Goal: Task Accomplishment & Management: Manage account settings

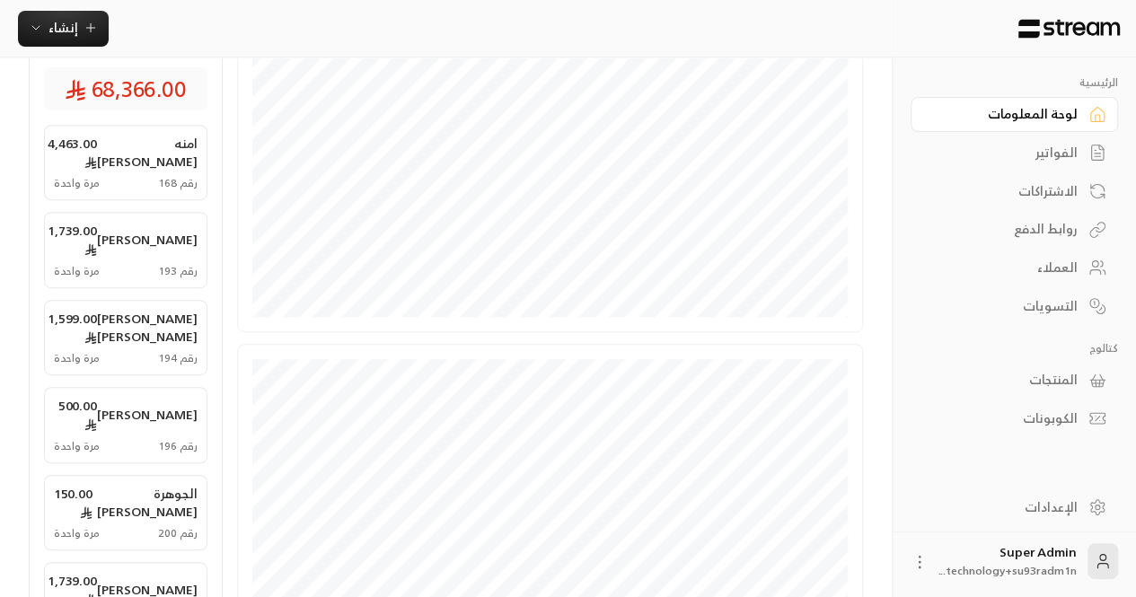
scroll to position [352, 0]
click at [1063, 506] on div "الإعدادات" at bounding box center [1005, 507] width 145 height 18
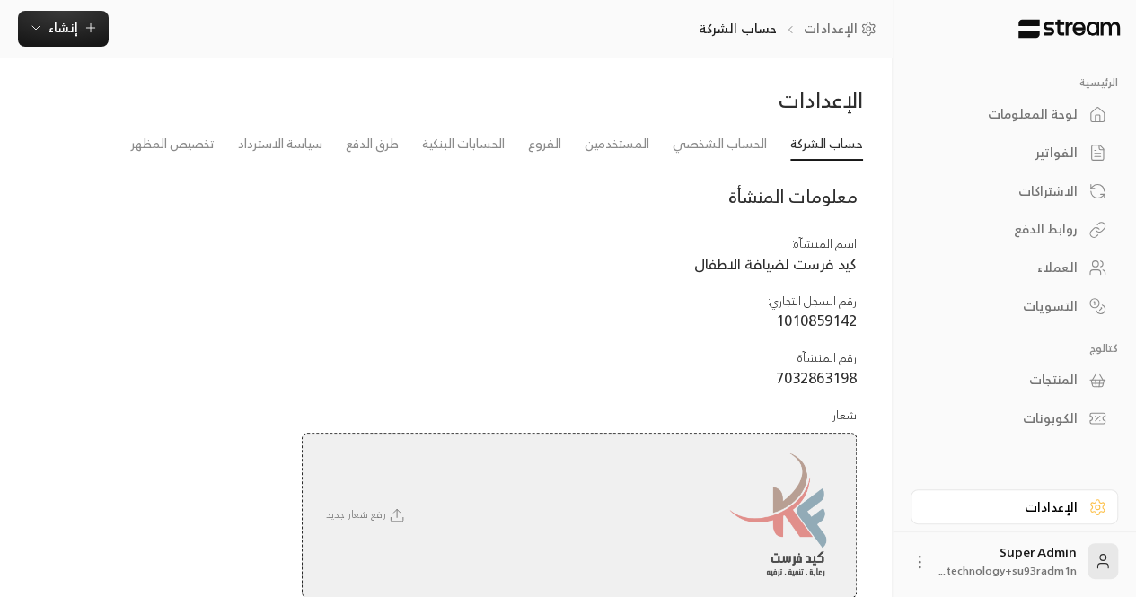
scroll to position [244, 0]
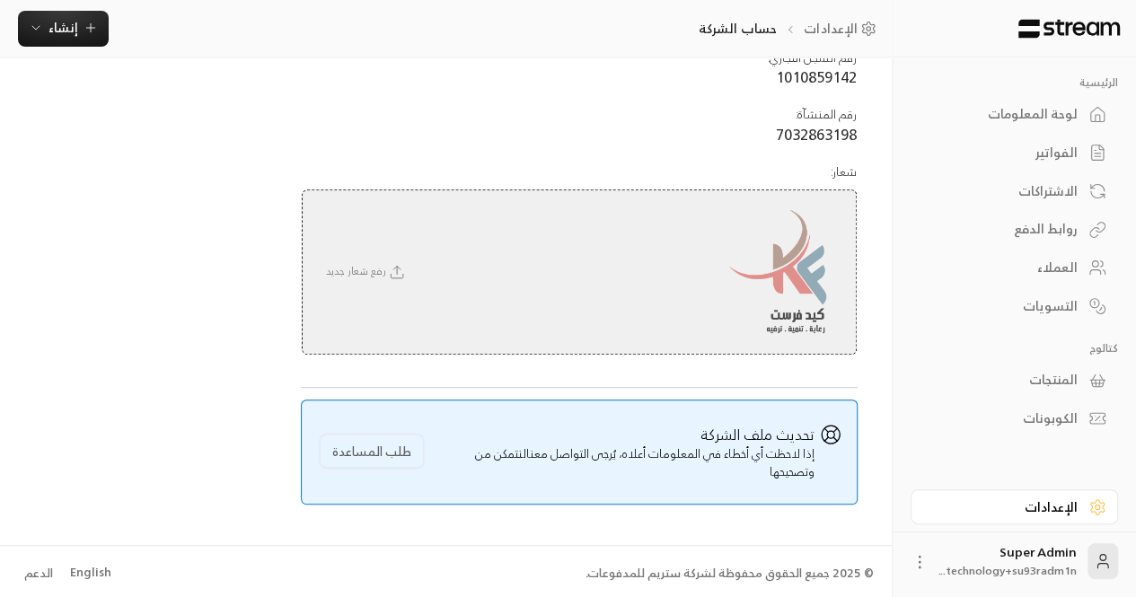
click at [83, 581] on li "English" at bounding box center [90, 573] width 65 height 36
click at [83, 579] on div "English" at bounding box center [90, 573] width 41 height 18
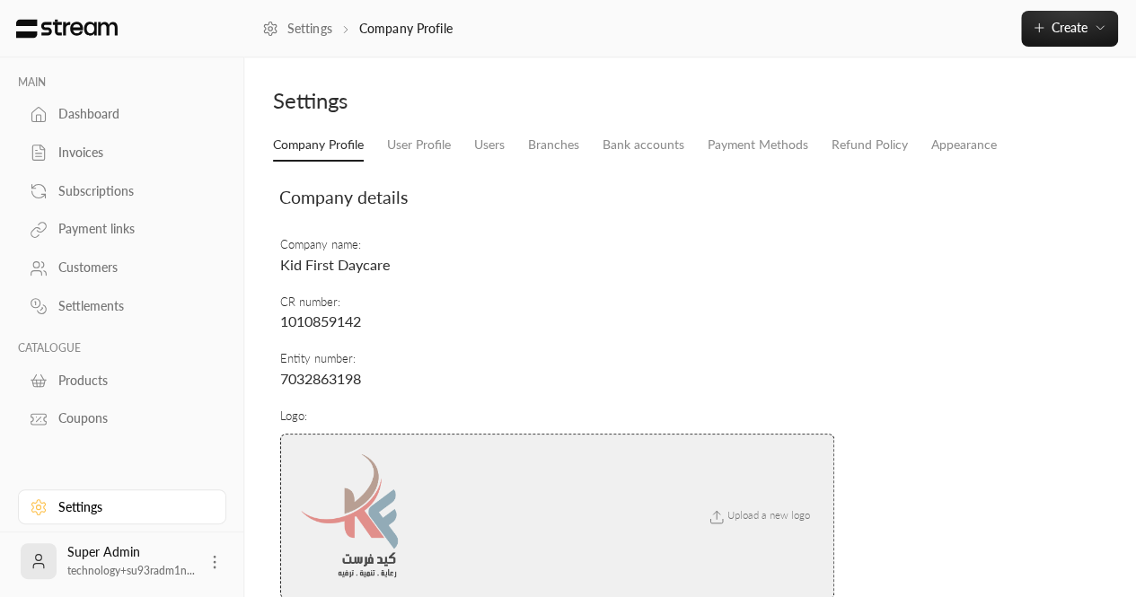
click at [75, 29] on img at bounding box center [66, 29] width 105 height 20
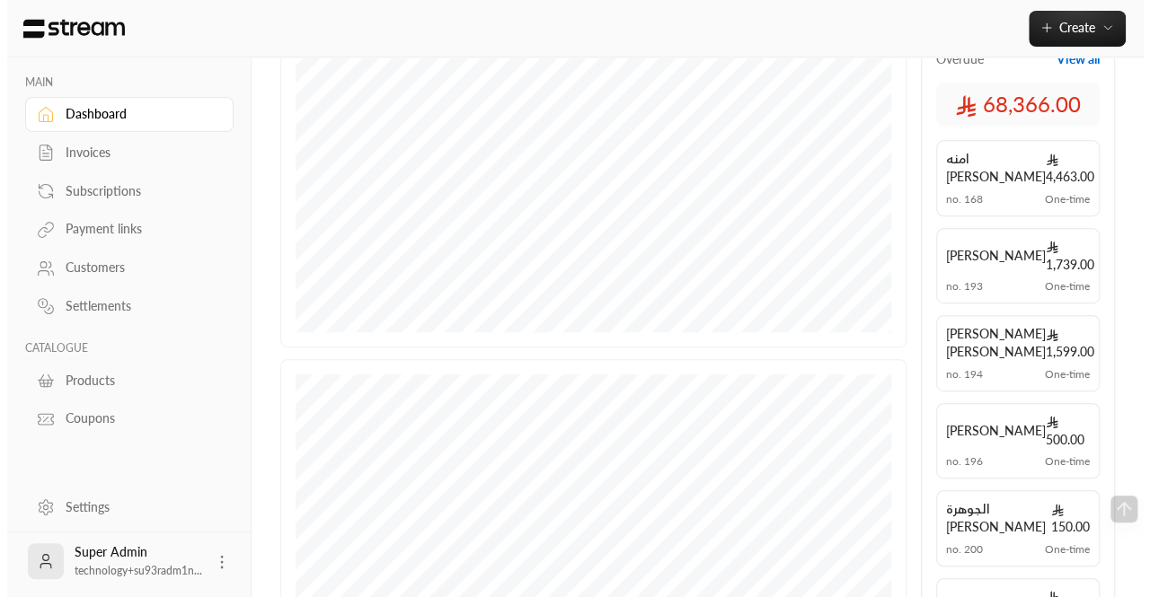
scroll to position [319, 0]
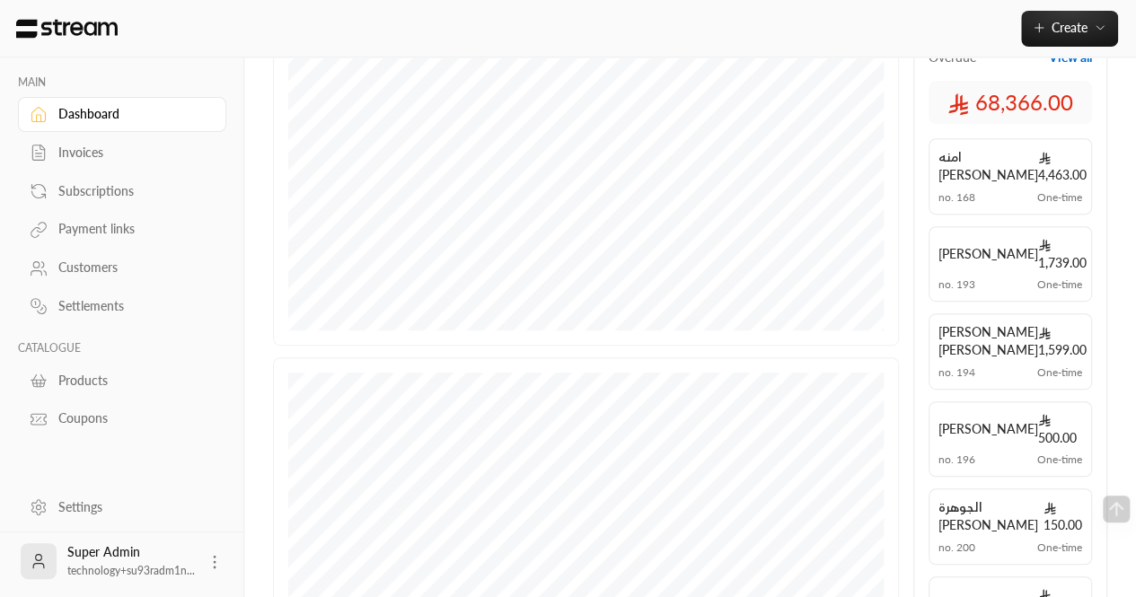
click at [209, 574] on div "Super Admin technology+su93radm1n..." at bounding box center [122, 561] width 208 height 57
click at [212, 567] on icon at bounding box center [215, 562] width 18 height 18
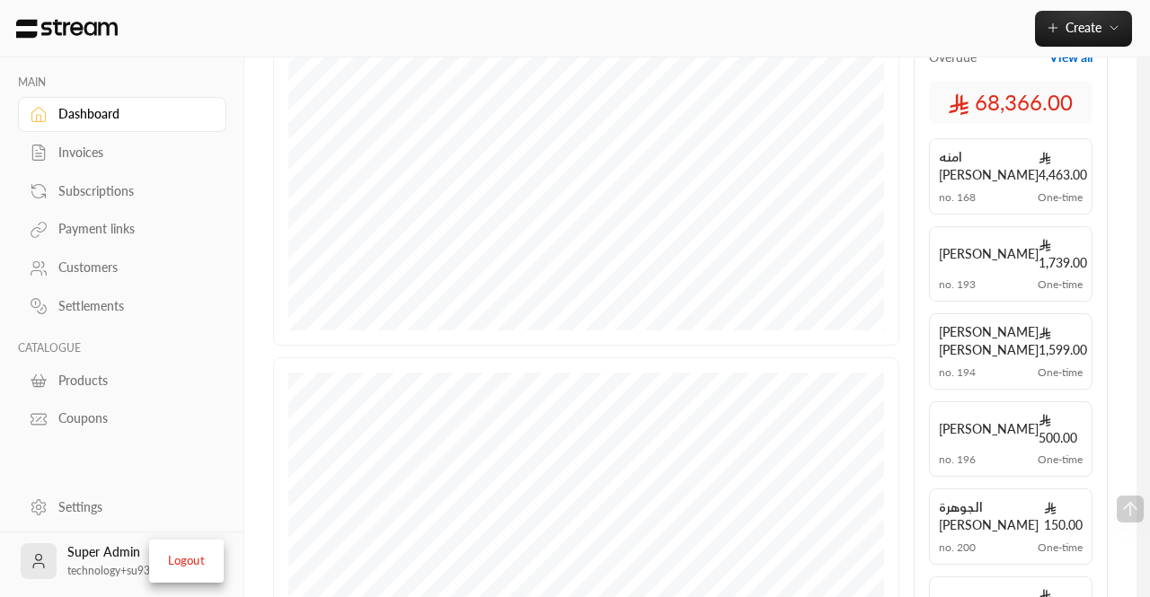
click at [187, 577] on ul "Logout" at bounding box center [186, 561] width 75 height 43
click at [185, 568] on li "Logout" at bounding box center [187, 561] width 66 height 29
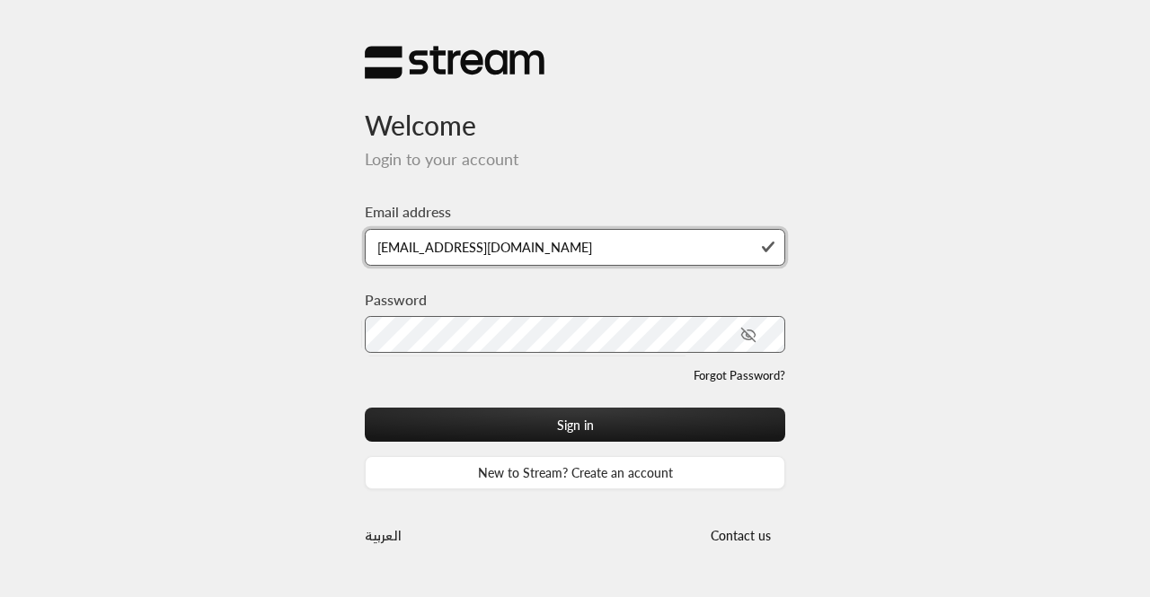
click at [587, 247] on input "technology+su93radm1n_arabianchild@streampay.sa" at bounding box center [575, 247] width 420 height 37
type input "technology+su93radm1n_clinicy@streampay.sa"
click at [743, 331] on icon "toggle password visibility" at bounding box center [746, 335] width 11 height 8
click at [595, 407] on div "Forgot Password?" at bounding box center [575, 387] width 420 height 41
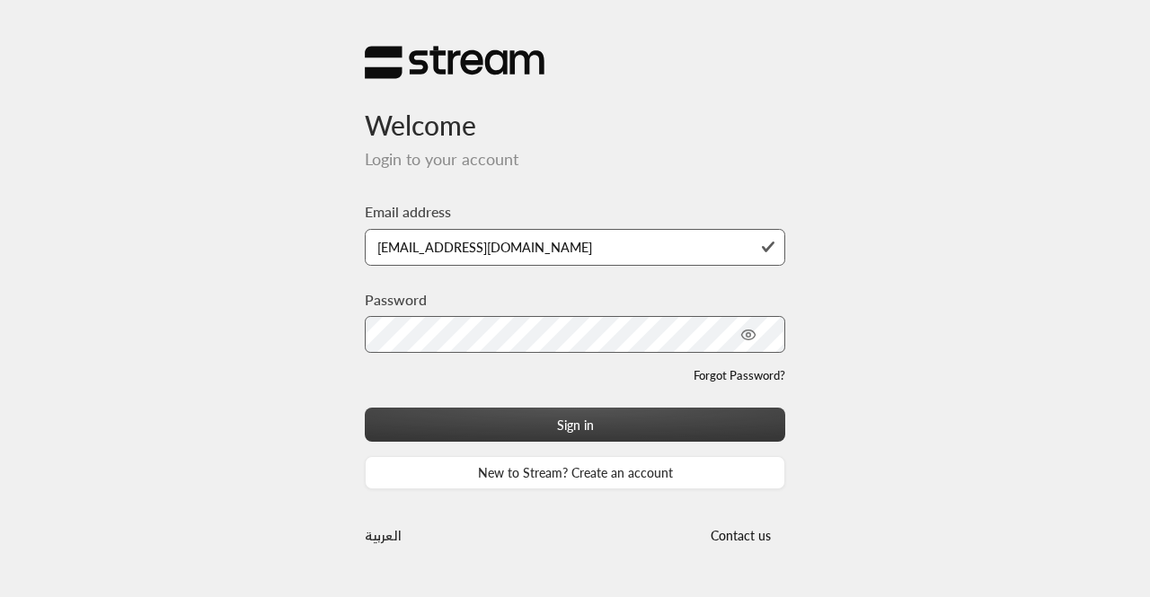
click at [584, 421] on button "Sign in" at bounding box center [575, 424] width 420 height 33
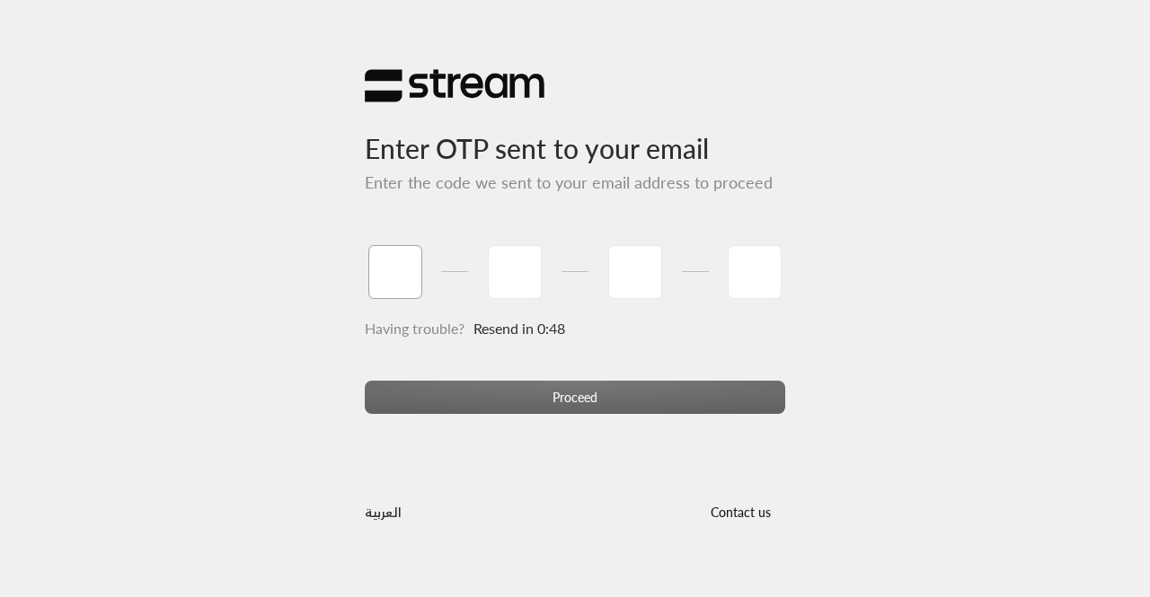
type input "5"
type input "1"
type input "9"
type input "0"
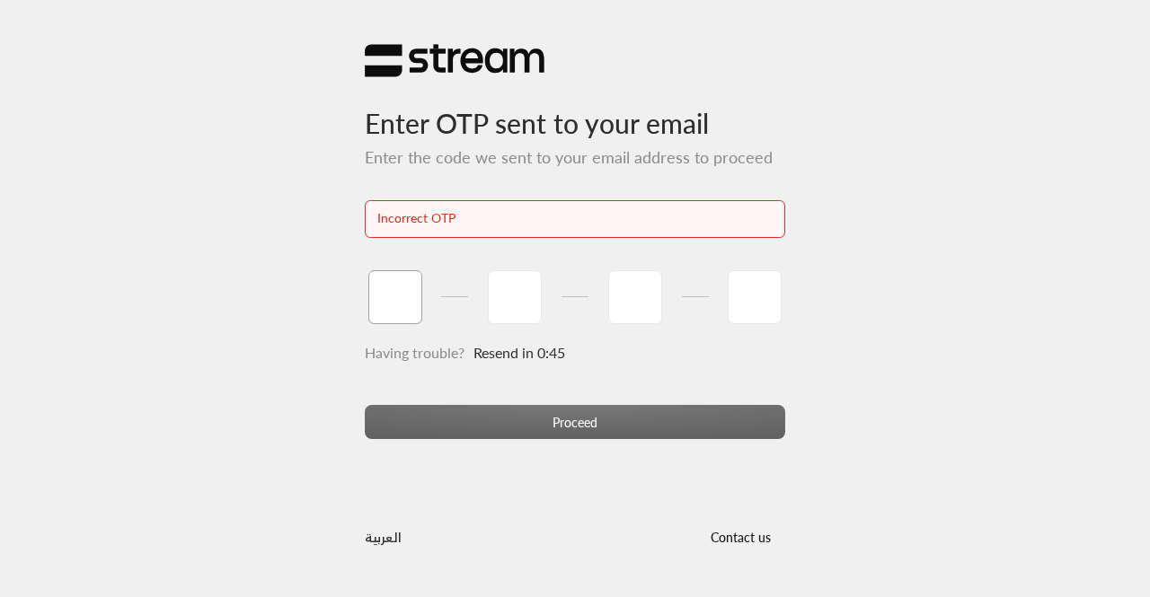
click at [375, 290] on input "tel" at bounding box center [395, 297] width 54 height 54
type input "5"
type input "1"
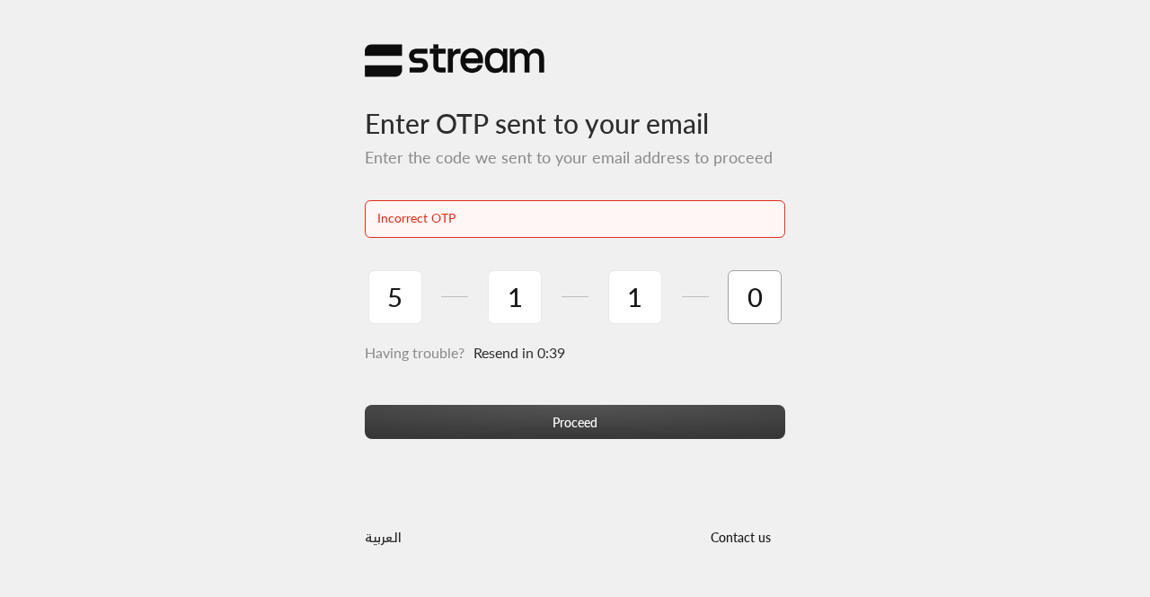
type input "0"
click at [544, 427] on button "Proceed" at bounding box center [575, 421] width 420 height 33
